Goal: Information Seeking & Learning: Learn about a topic

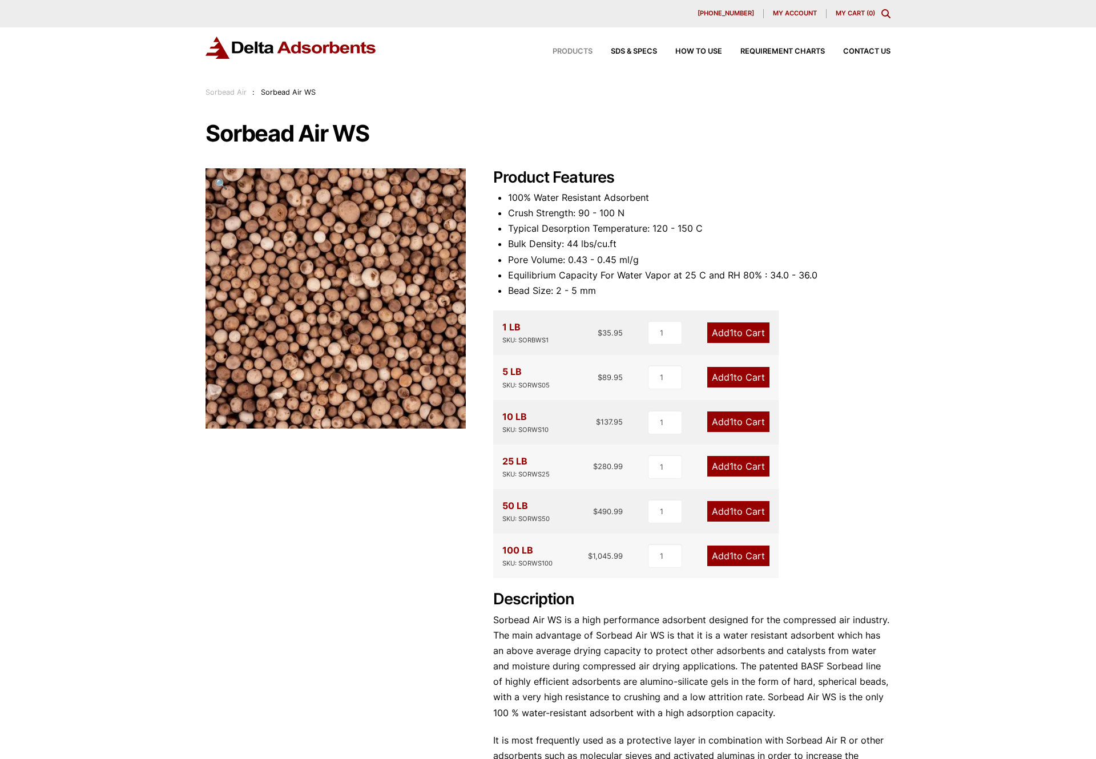
click at [575, 49] on span "Products" at bounding box center [573, 51] width 40 height 7
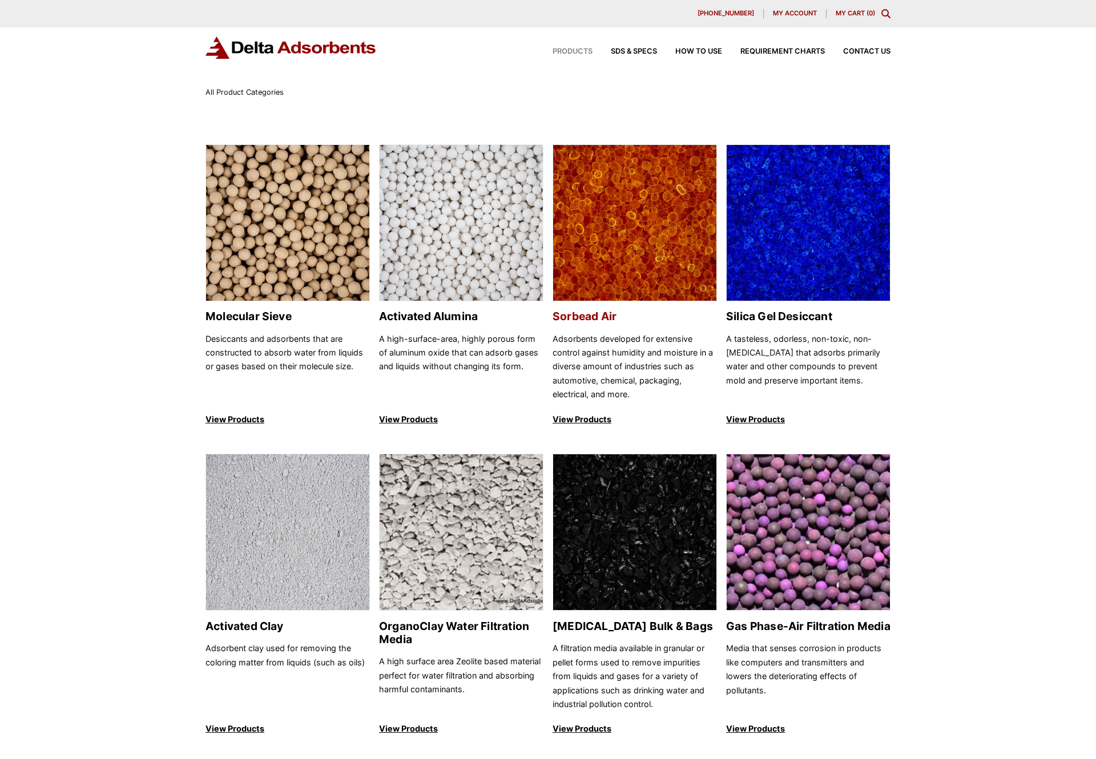
click at [590, 414] on p "View Products" at bounding box center [635, 420] width 164 height 14
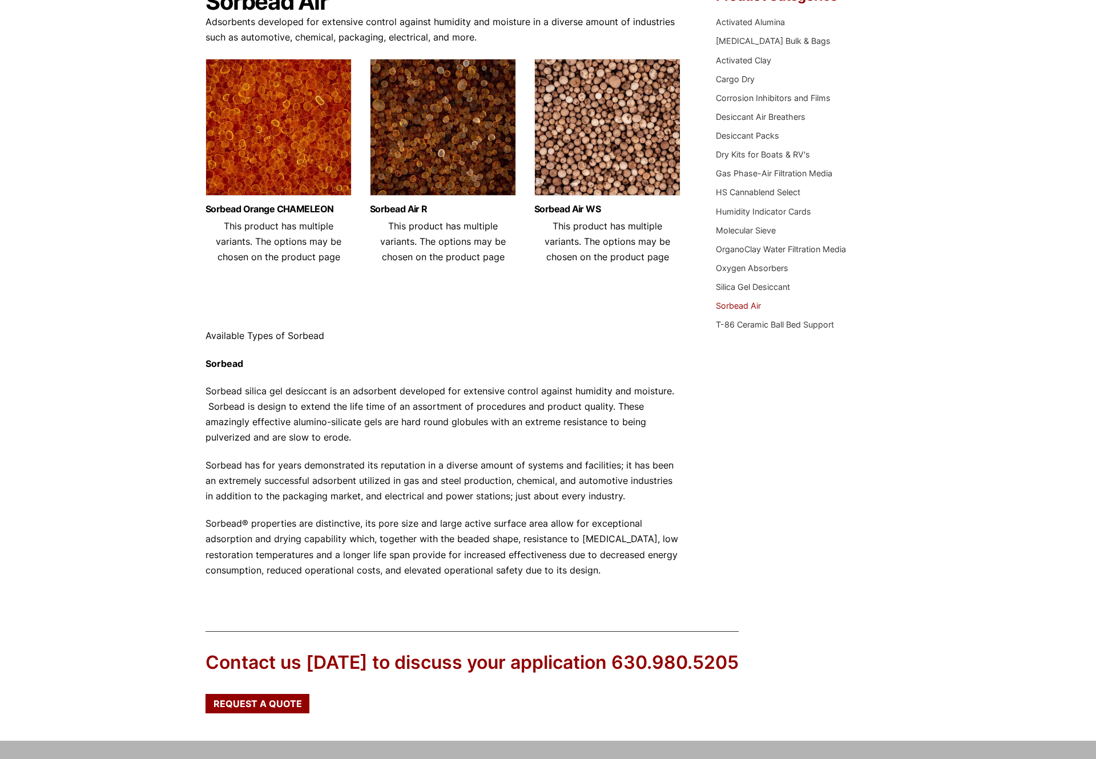
scroll to position [114, 0]
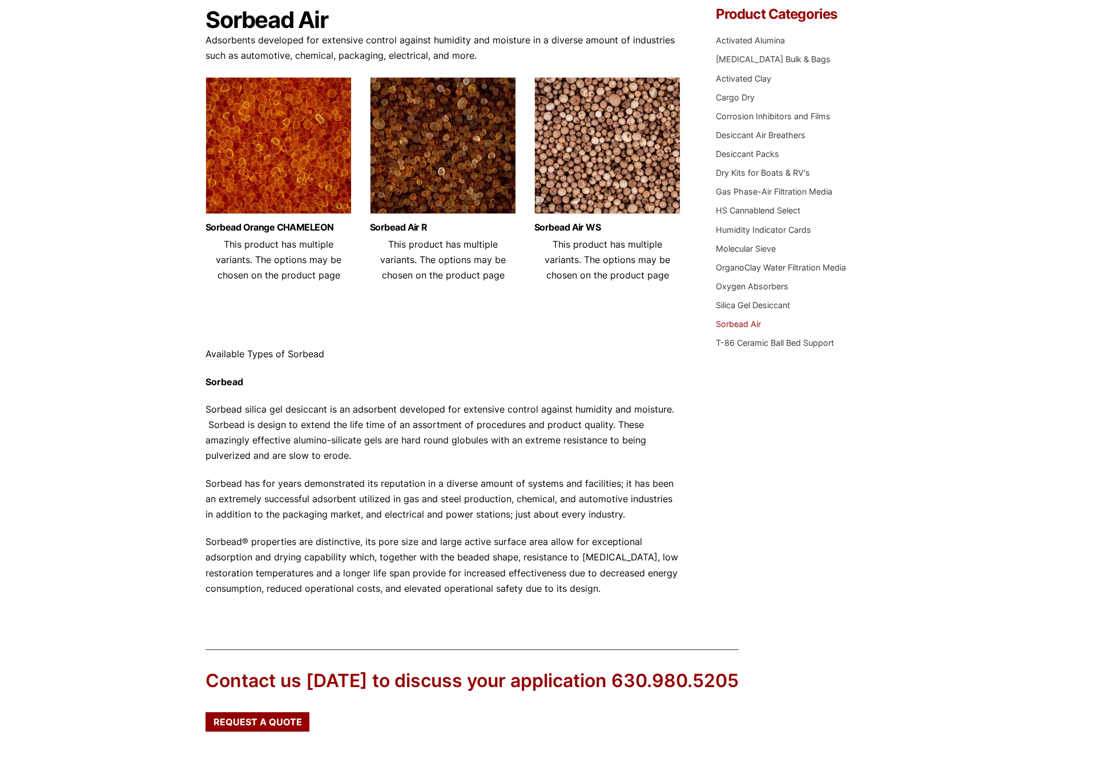
click at [453, 207] on img at bounding box center [443, 148] width 146 height 143
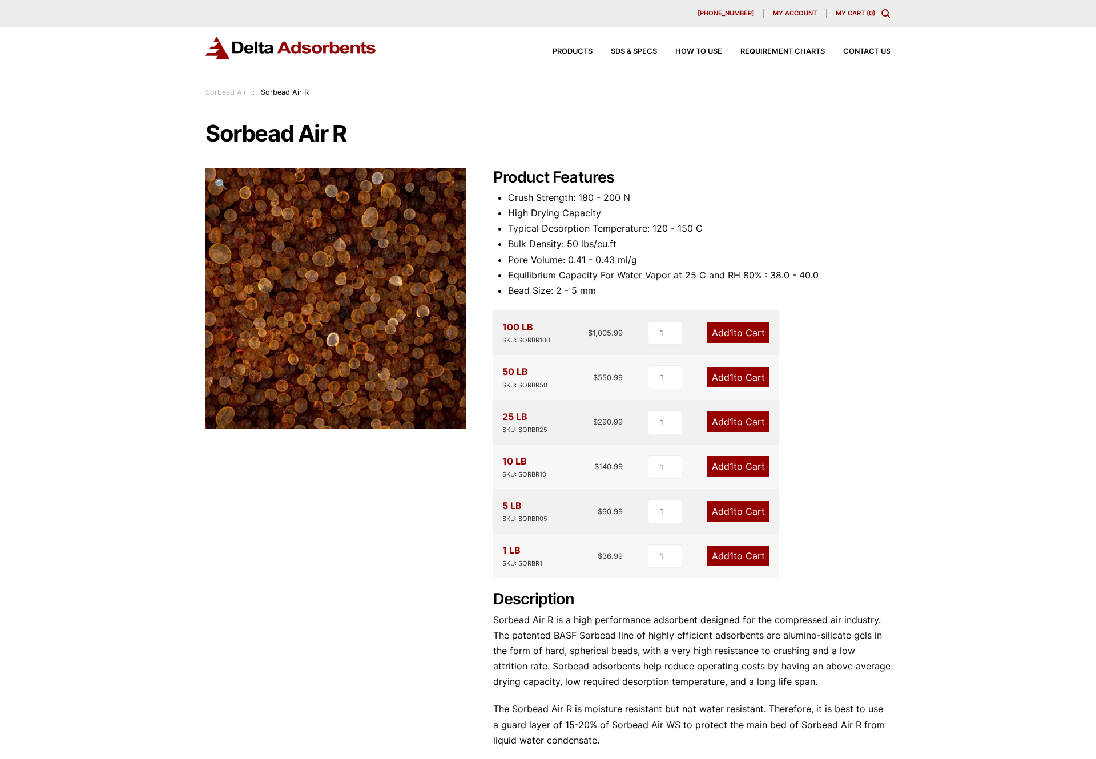
click at [240, 91] on link "Sorbead Air" at bounding box center [226, 92] width 41 height 9
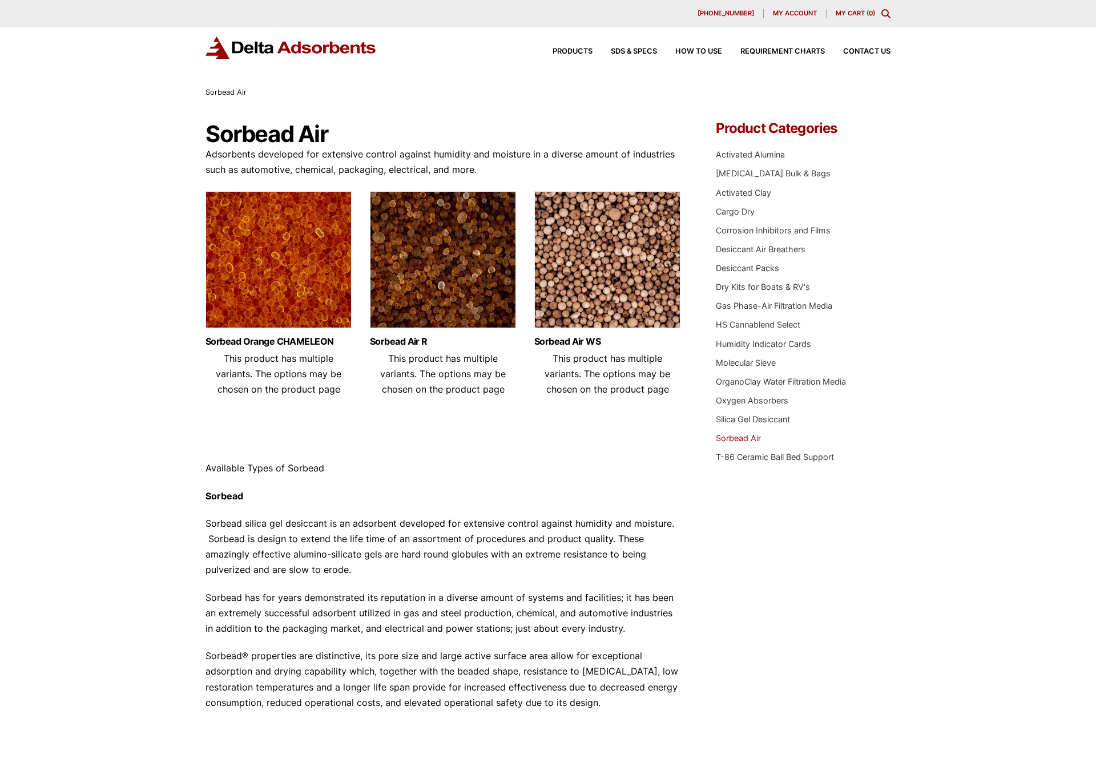
click at [293, 245] on img at bounding box center [279, 262] width 146 height 143
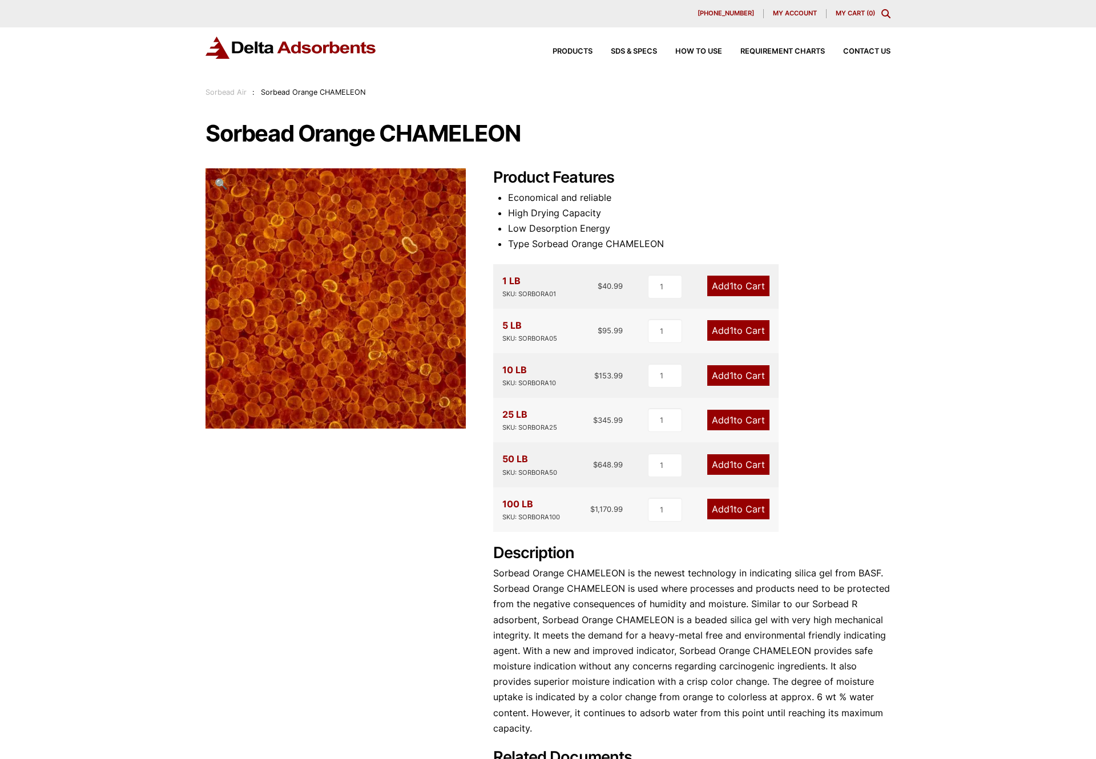
drag, startPoint x: 870, startPoint y: 255, endPoint x: 868, endPoint y: 247, distance: 7.5
click at [870, 255] on div "Product Features Economical and reliable High Drying Capacity Low Desorption En…" at bounding box center [691, 476] width 397 height 617
